Goal: Task Accomplishment & Management: Manage account settings

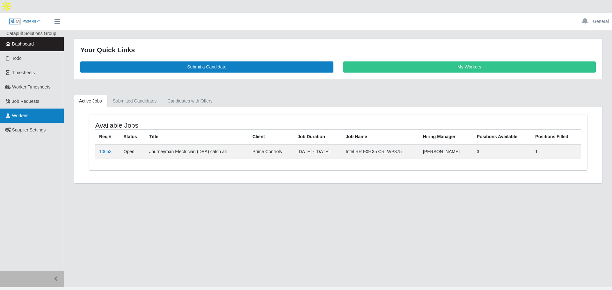
click at [26, 113] on span "Workers" at bounding box center [20, 115] width 17 height 5
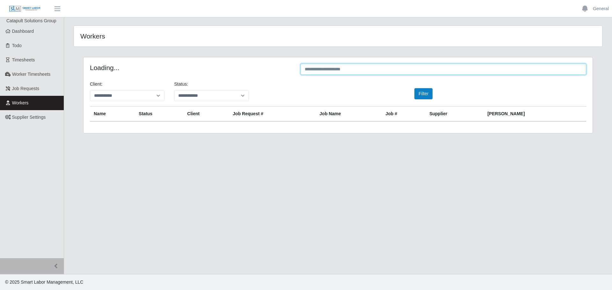
click at [349, 71] on input "text" at bounding box center [444, 69] width 286 height 11
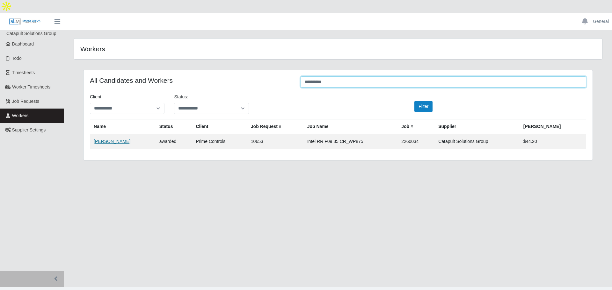
type input "**********"
click at [111, 139] on link "[PERSON_NAME]" at bounding box center [112, 141] width 37 height 5
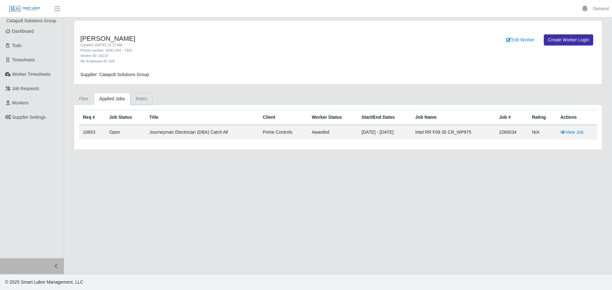
click at [137, 99] on link "Rates" at bounding box center [141, 99] width 23 height 12
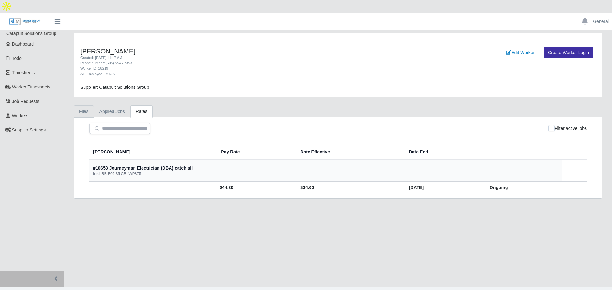
click at [79, 106] on link "Files" at bounding box center [84, 112] width 20 height 12
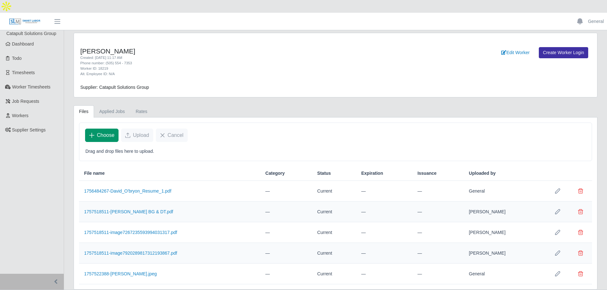
click at [110, 132] on span "Choose" at bounding box center [106, 136] width 18 height 8
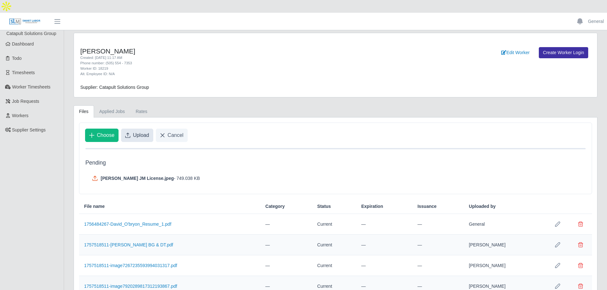
click at [147, 132] on span "Upload" at bounding box center [141, 136] width 16 height 8
